Goal: Information Seeking & Learning: Learn about a topic

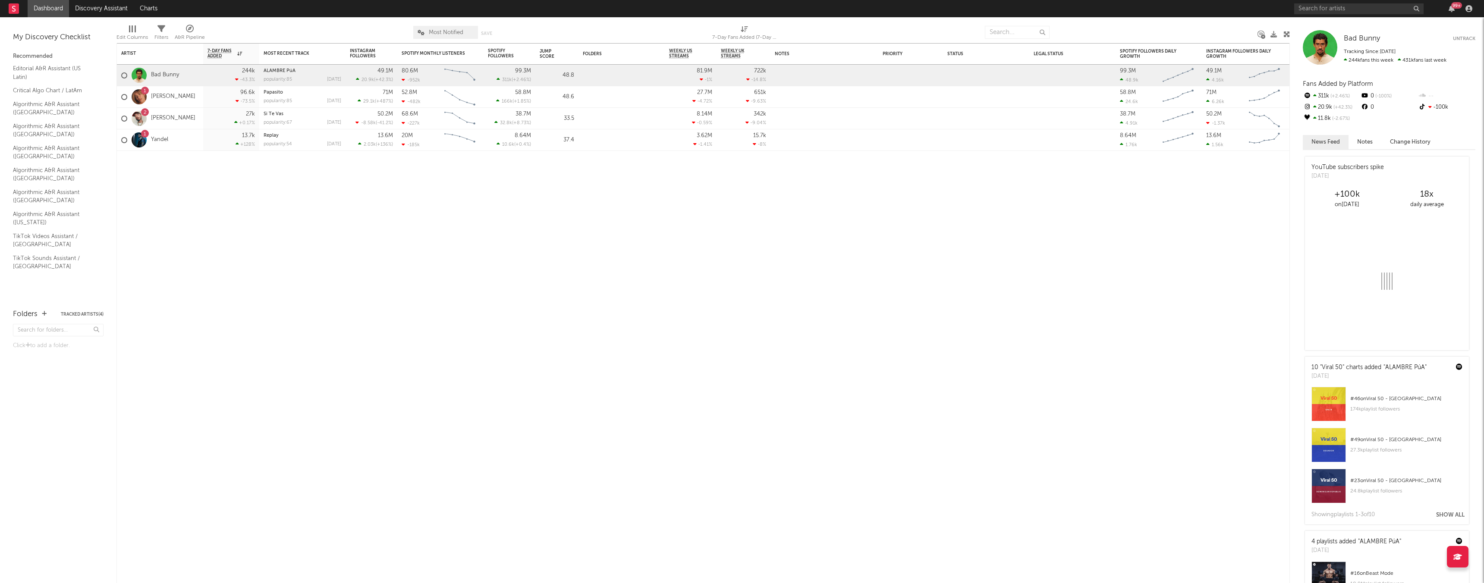
click at [1337, 14] on div "99 +" at bounding box center [1384, 8] width 181 height 17
click at [1334, 12] on input "text" at bounding box center [1358, 8] width 129 height 11
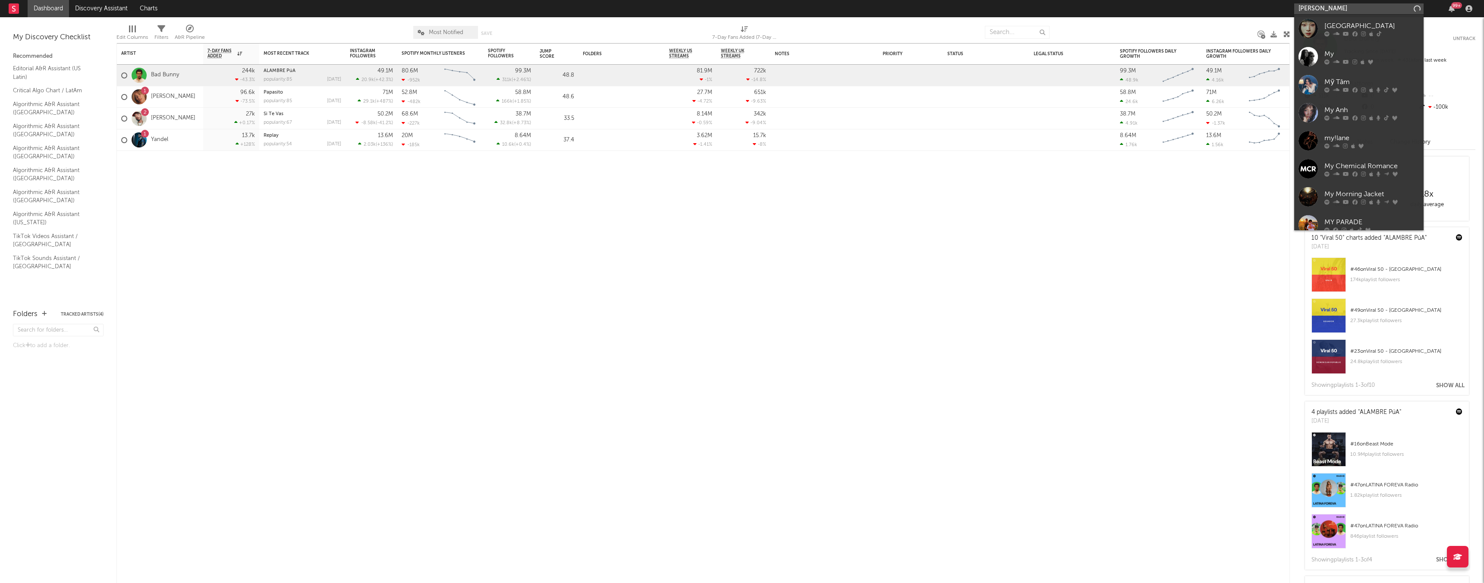
type input "[PERSON_NAME]"
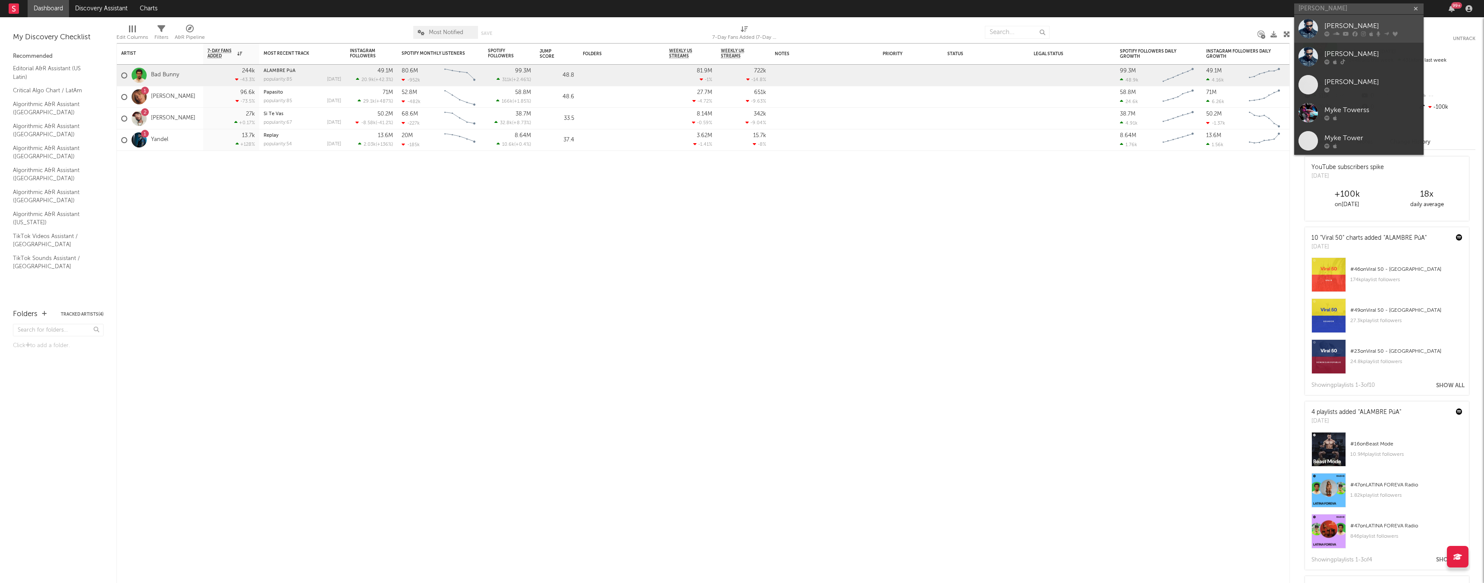
click at [1318, 22] on link "[PERSON_NAME]" at bounding box center [1358, 29] width 129 height 28
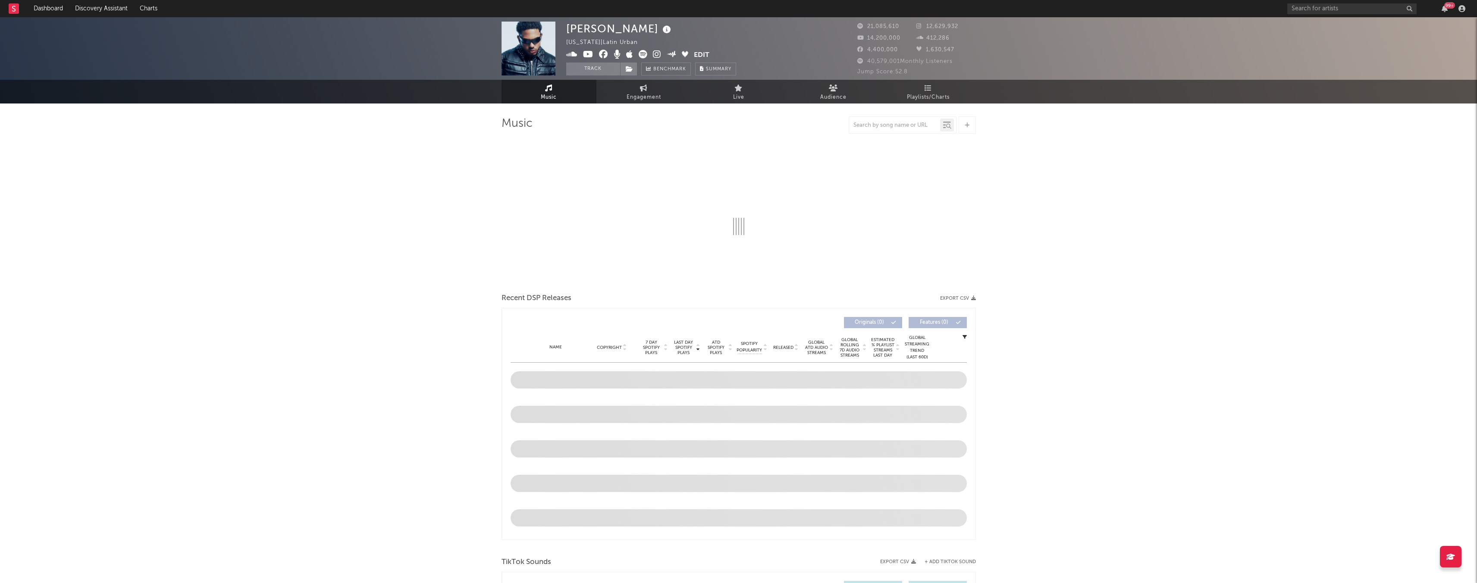
select select "6m"
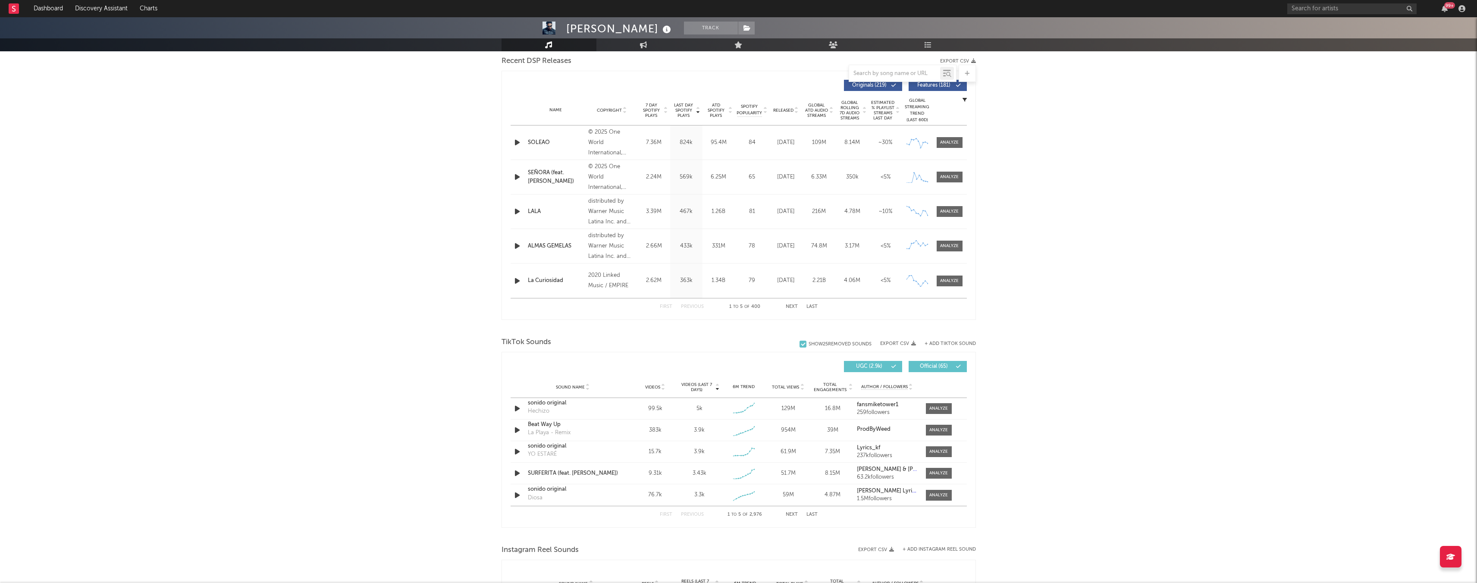
scroll to position [351, 0]
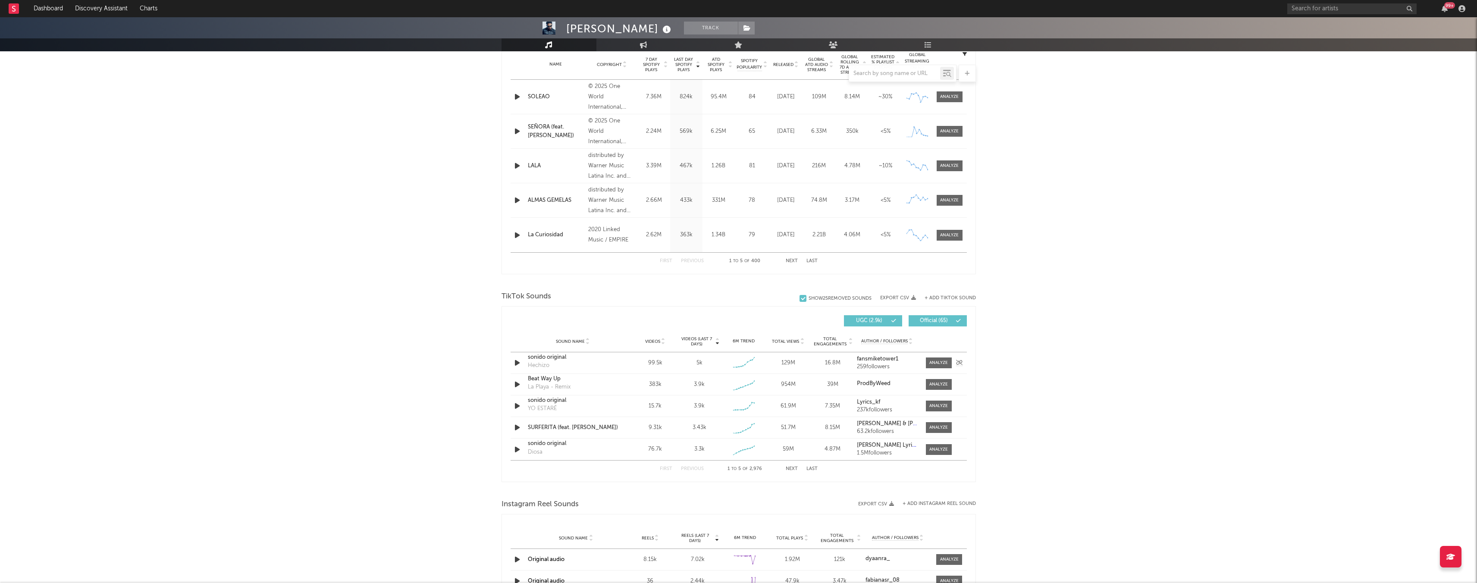
click at [584, 362] on div "sonido original Hechizo" at bounding box center [573, 363] width 90 height 20
click at [932, 362] on div at bounding box center [938, 363] width 19 height 6
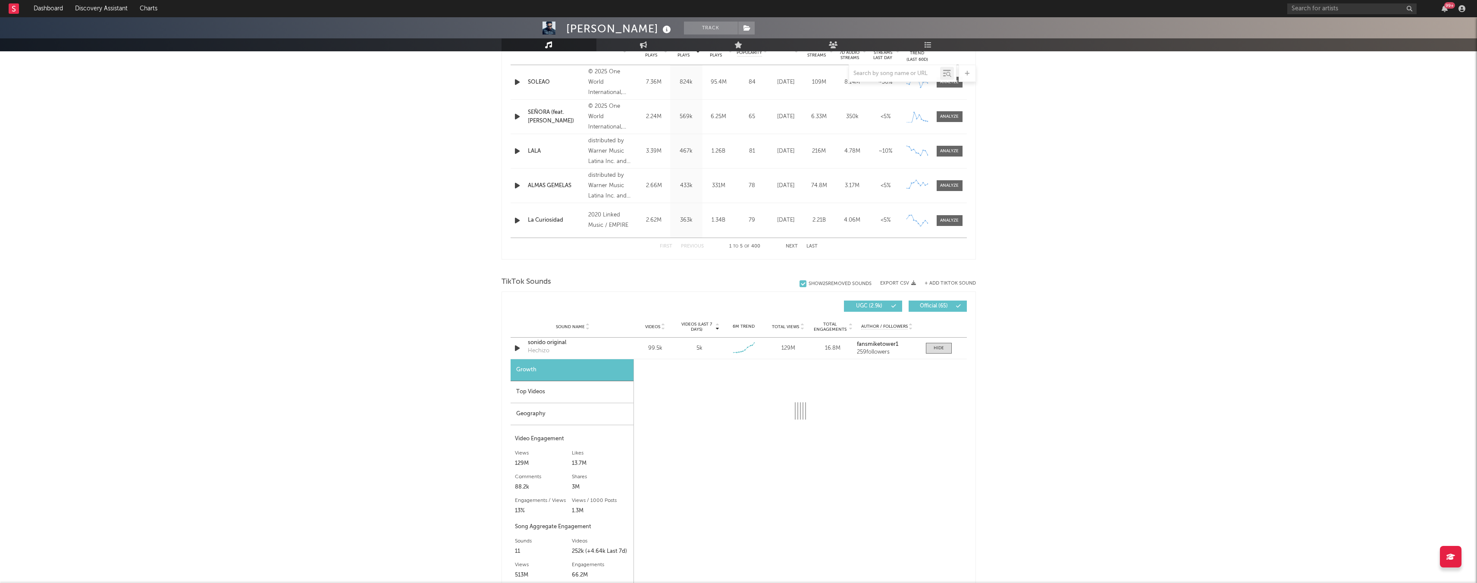
scroll to position [531, 0]
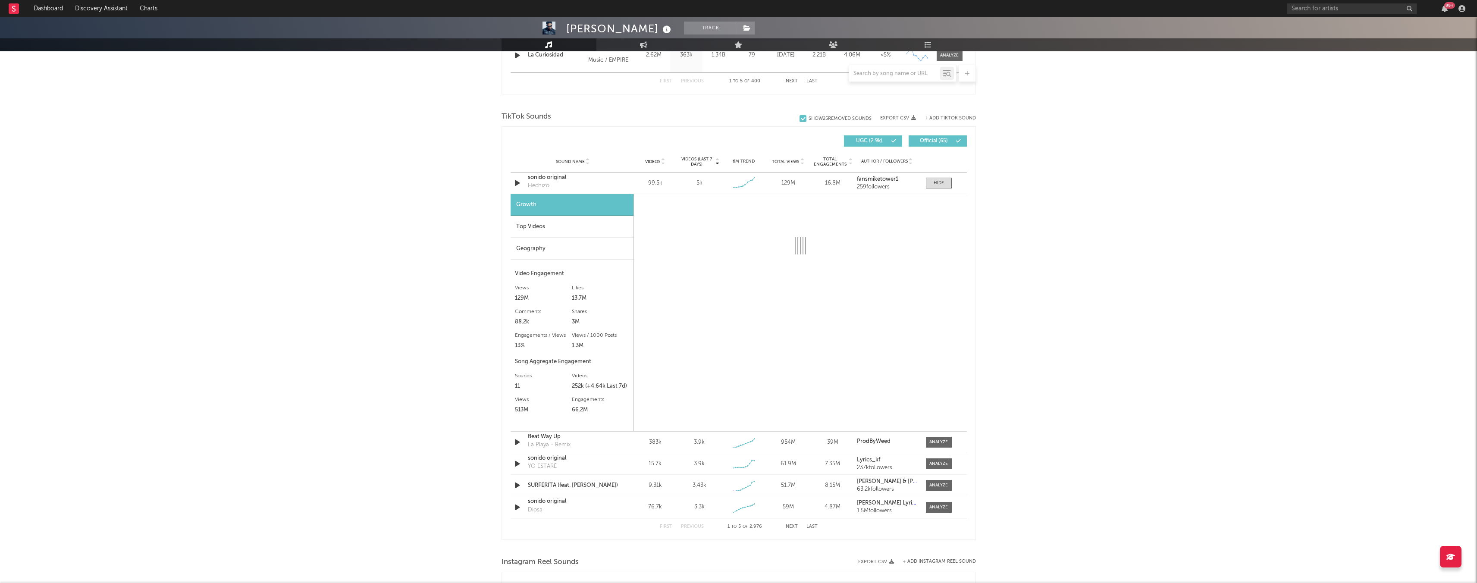
select select "6m"
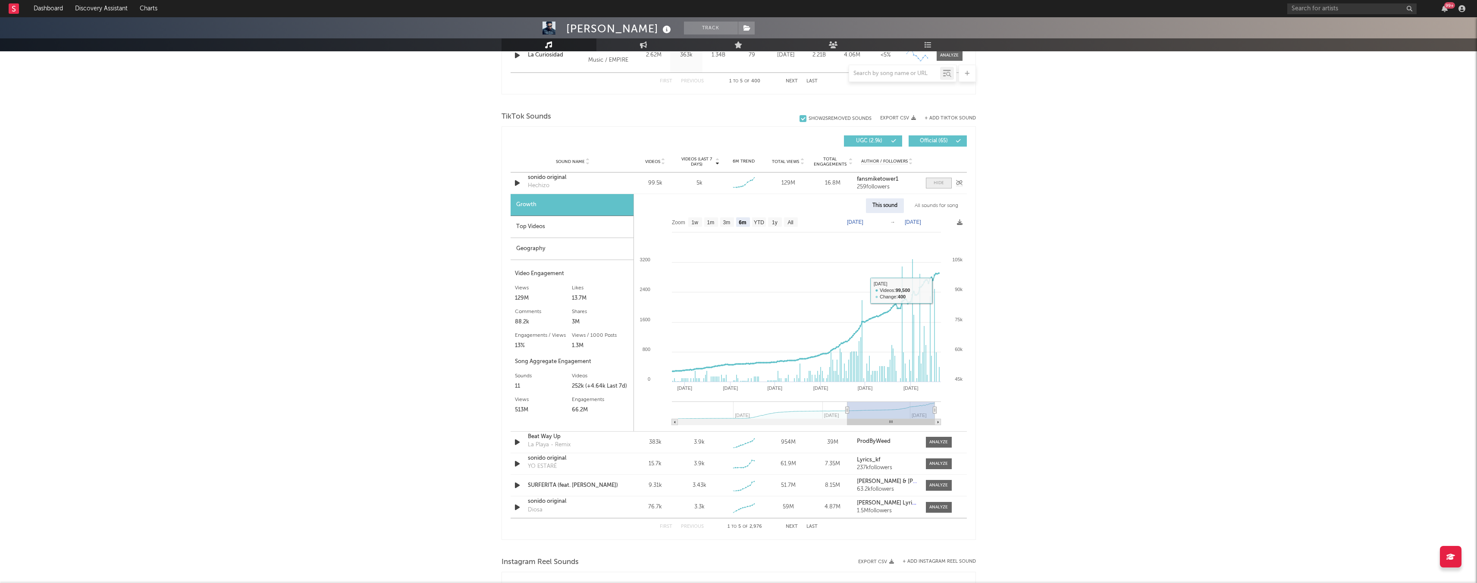
click at [940, 185] on div at bounding box center [939, 183] width 10 height 6
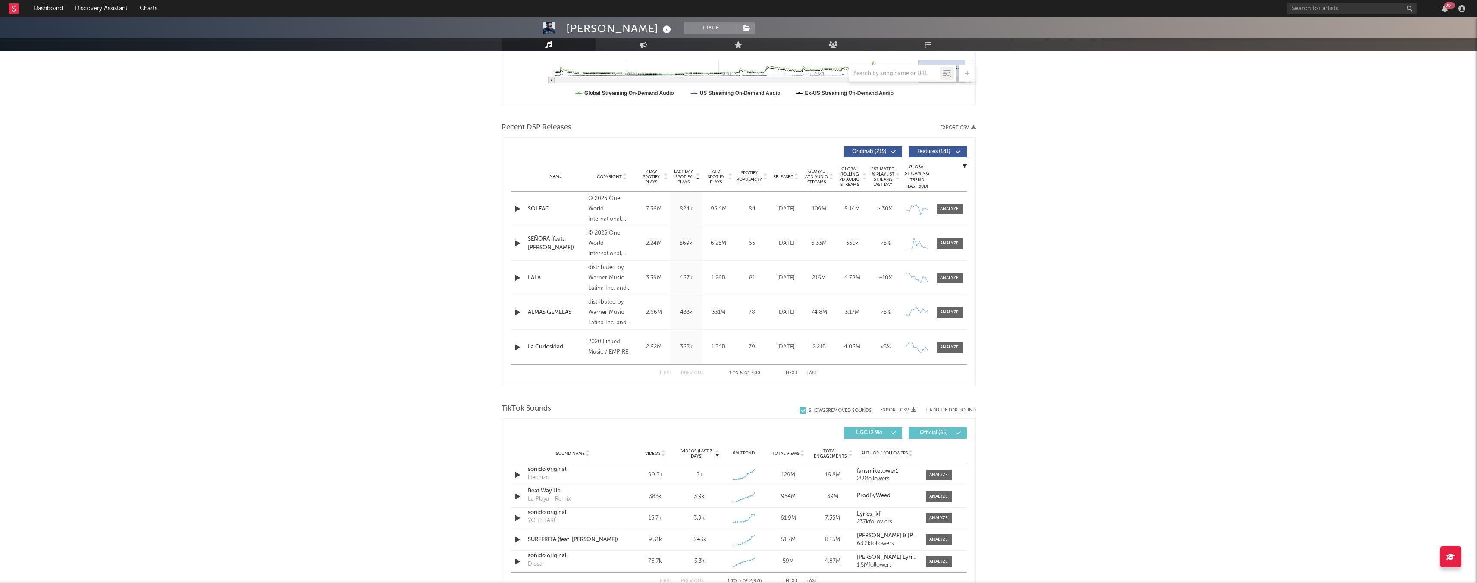
scroll to position [0, 0]
